Goal: Check status: Check status

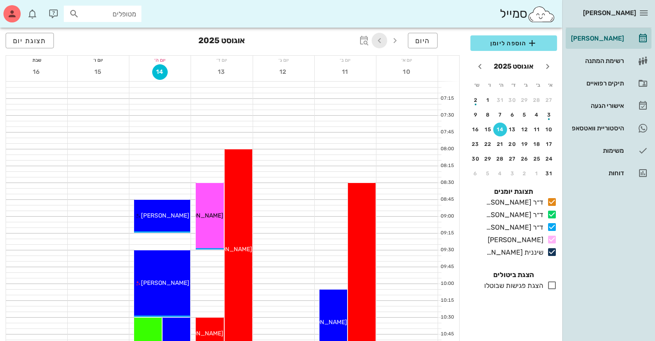
click at [383, 40] on icon "button" at bounding box center [379, 40] width 10 height 10
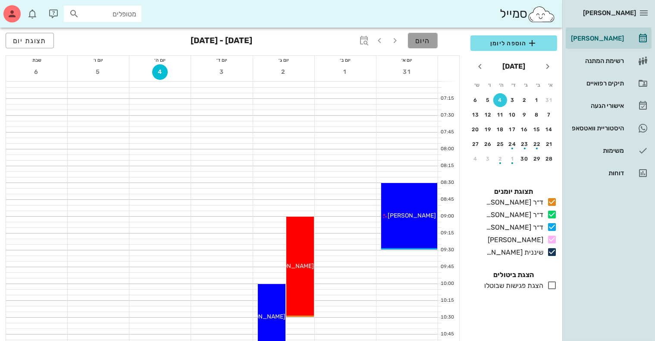
click at [429, 43] on span "היום" at bounding box center [422, 41] width 15 height 8
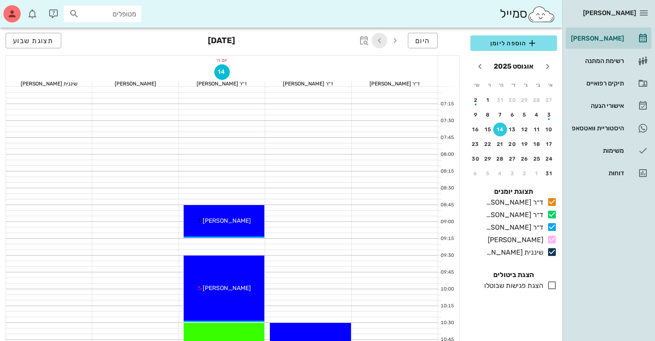
click at [379, 38] on icon "button" at bounding box center [379, 40] width 10 height 10
